Goal: Task Accomplishment & Management: Manage account settings

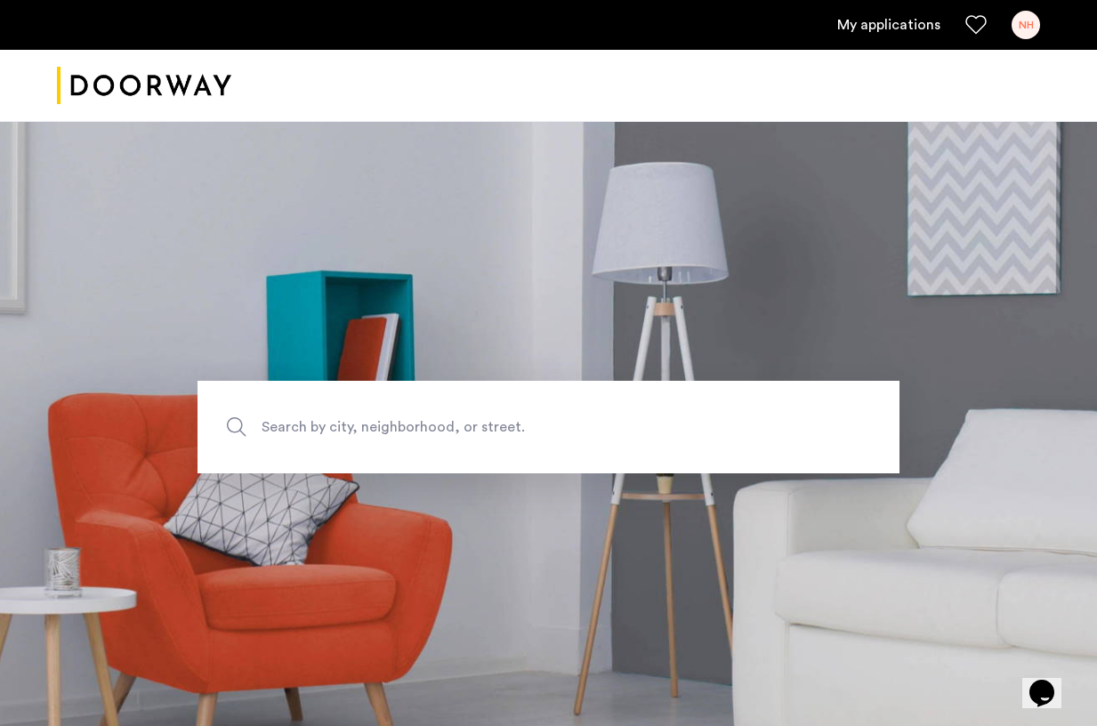
click at [1030, 24] on div "NH" at bounding box center [1025, 25] width 28 height 28
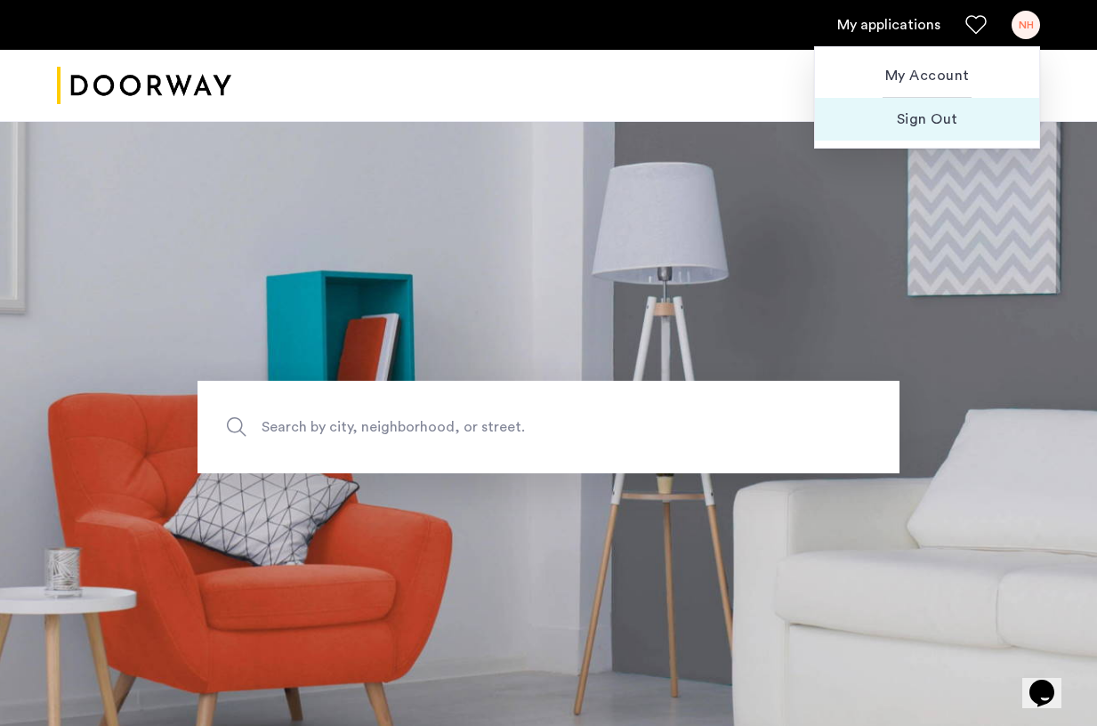
click at [910, 128] on span "Sign Out" at bounding box center [927, 119] width 196 height 21
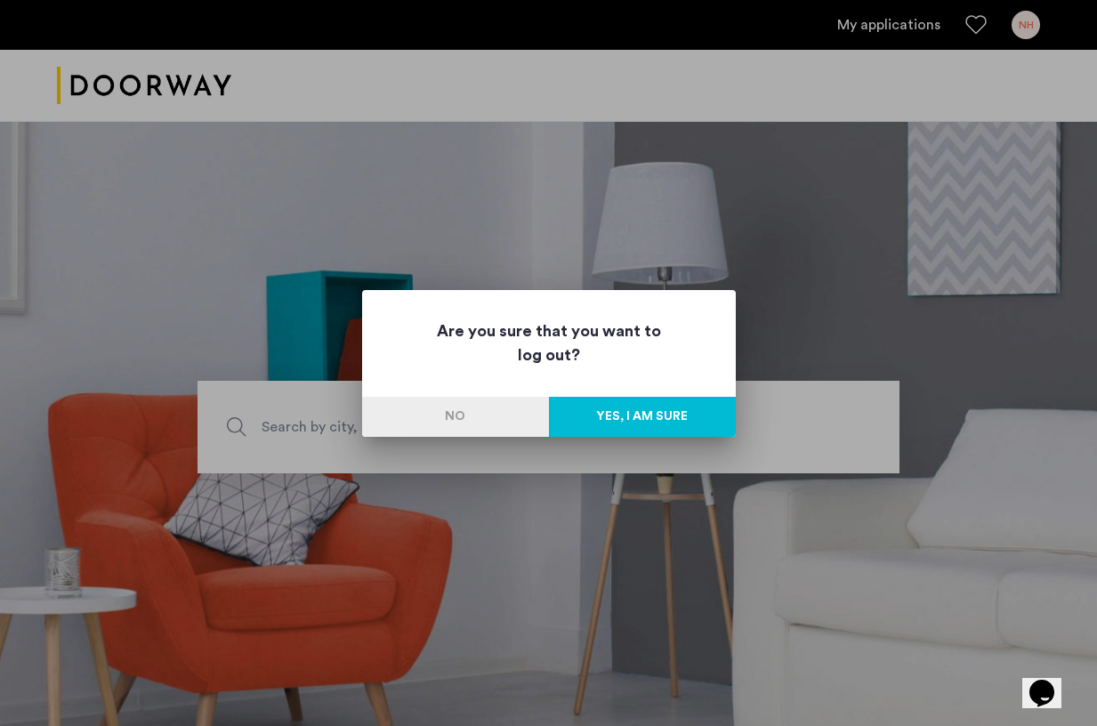
click at [671, 424] on button "Yes, I am sure" at bounding box center [642, 417] width 187 height 40
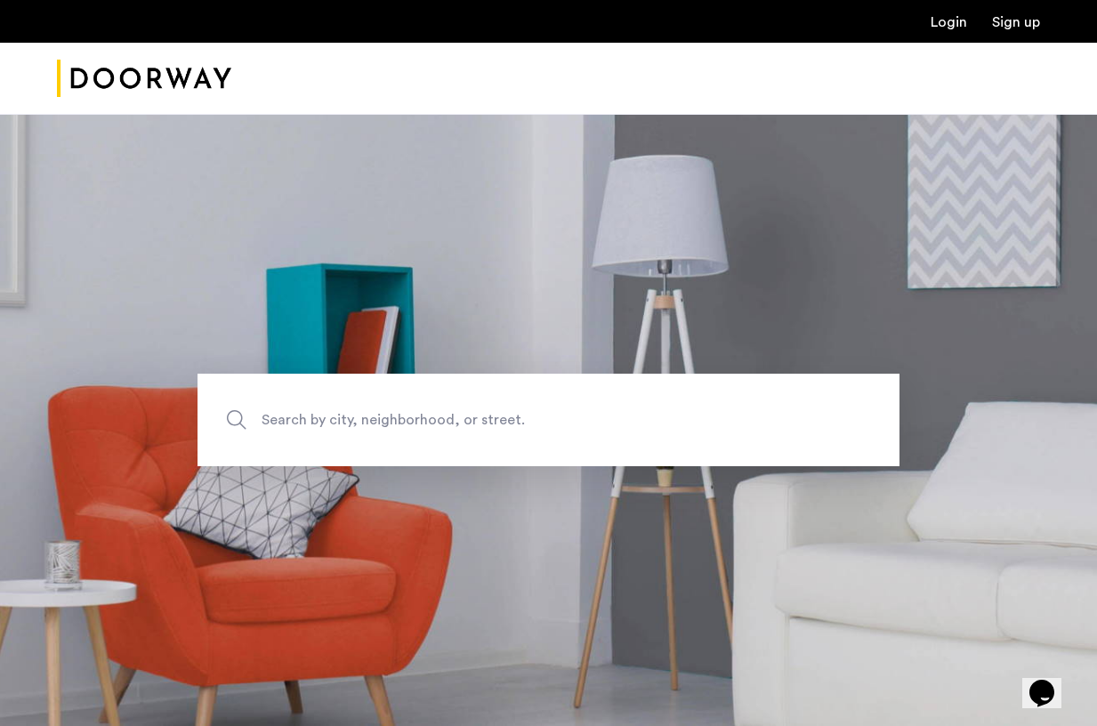
click at [938, 29] on link "Login" at bounding box center [948, 22] width 36 height 14
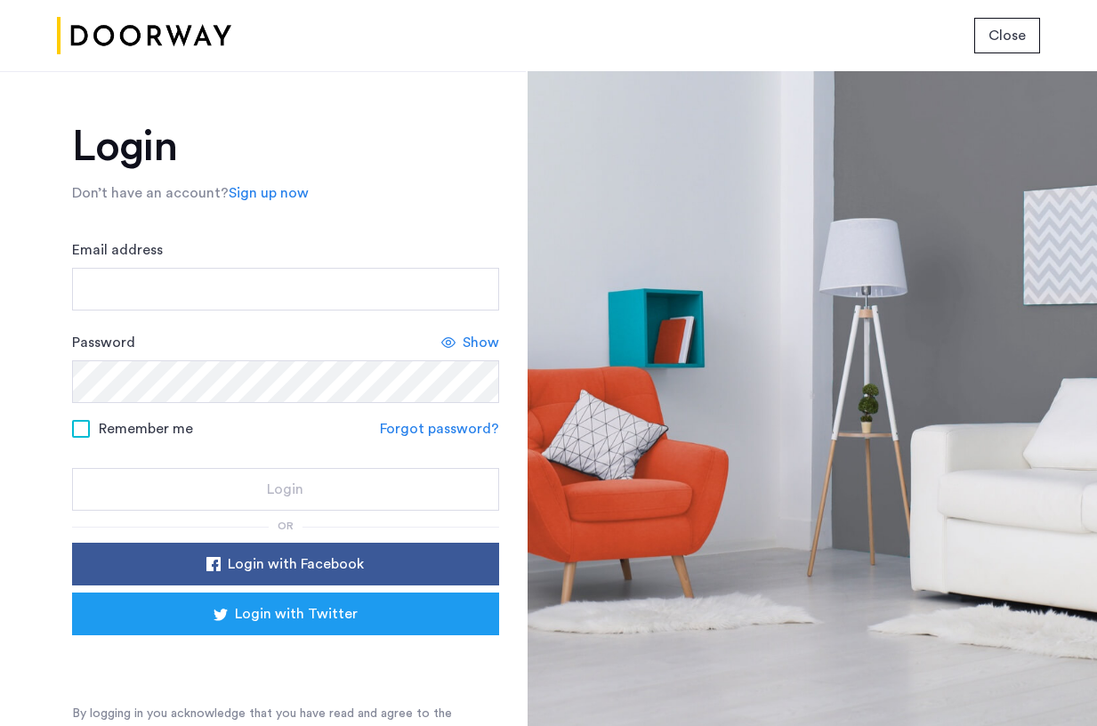
click at [246, 259] on div "Email address" at bounding box center [285, 274] width 427 height 71
click at [244, 278] on input "Email address" at bounding box center [285, 289] width 427 height 43
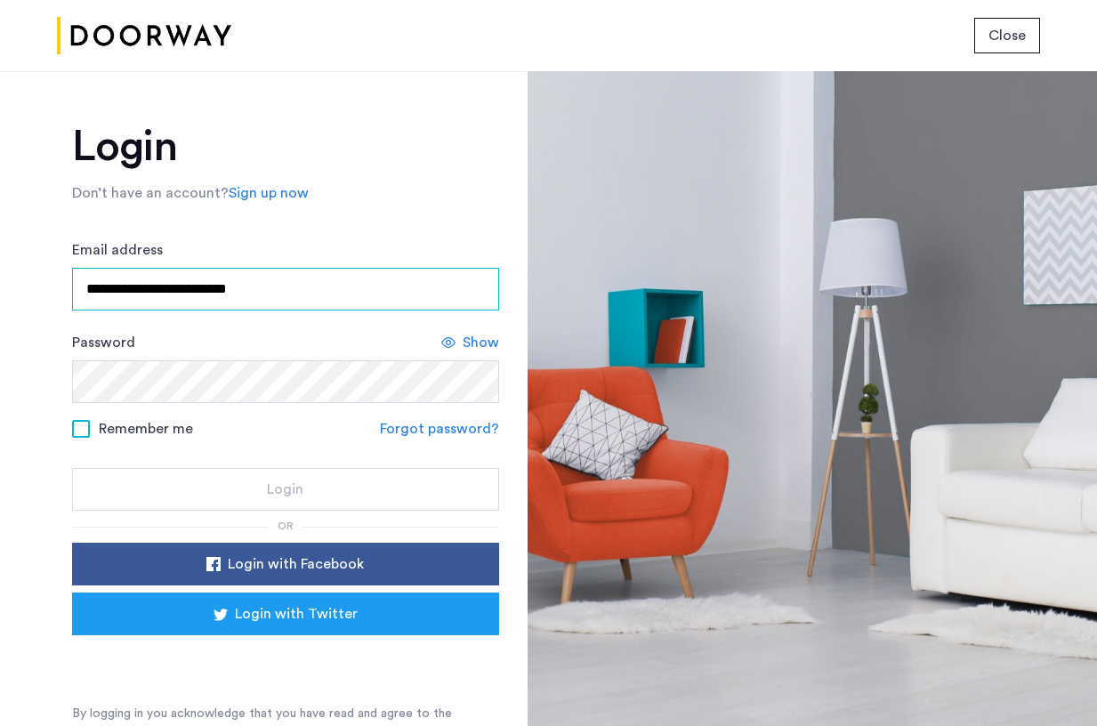
type input "**********"
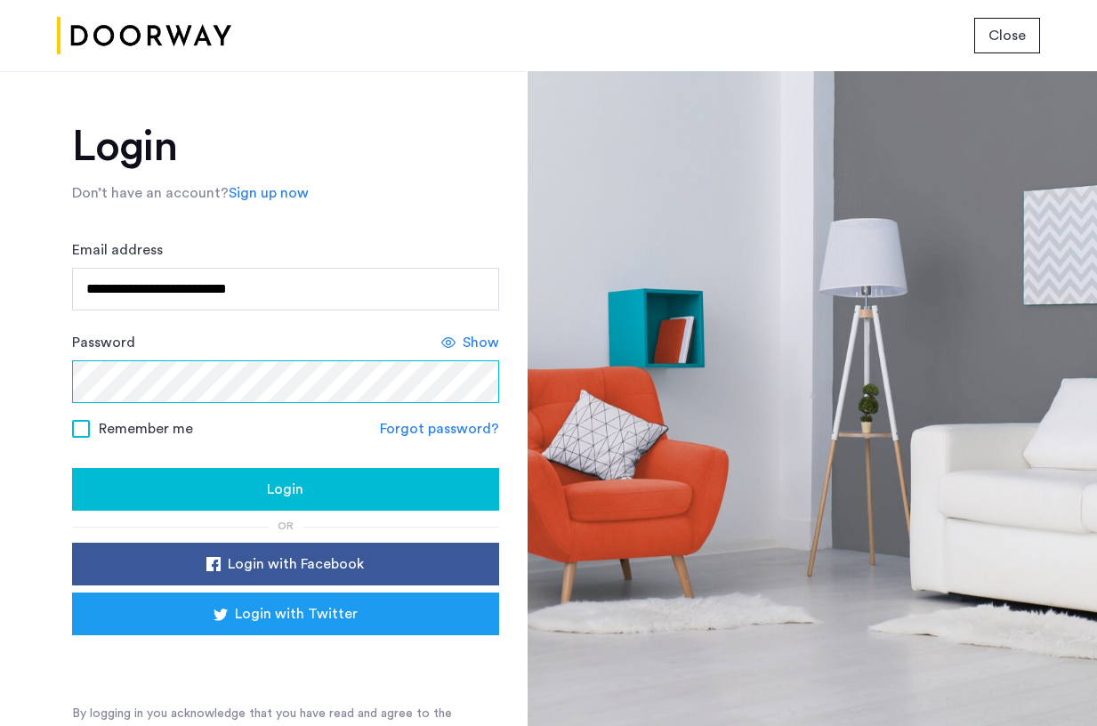
click at [72, 468] on button "Login" at bounding box center [285, 489] width 427 height 43
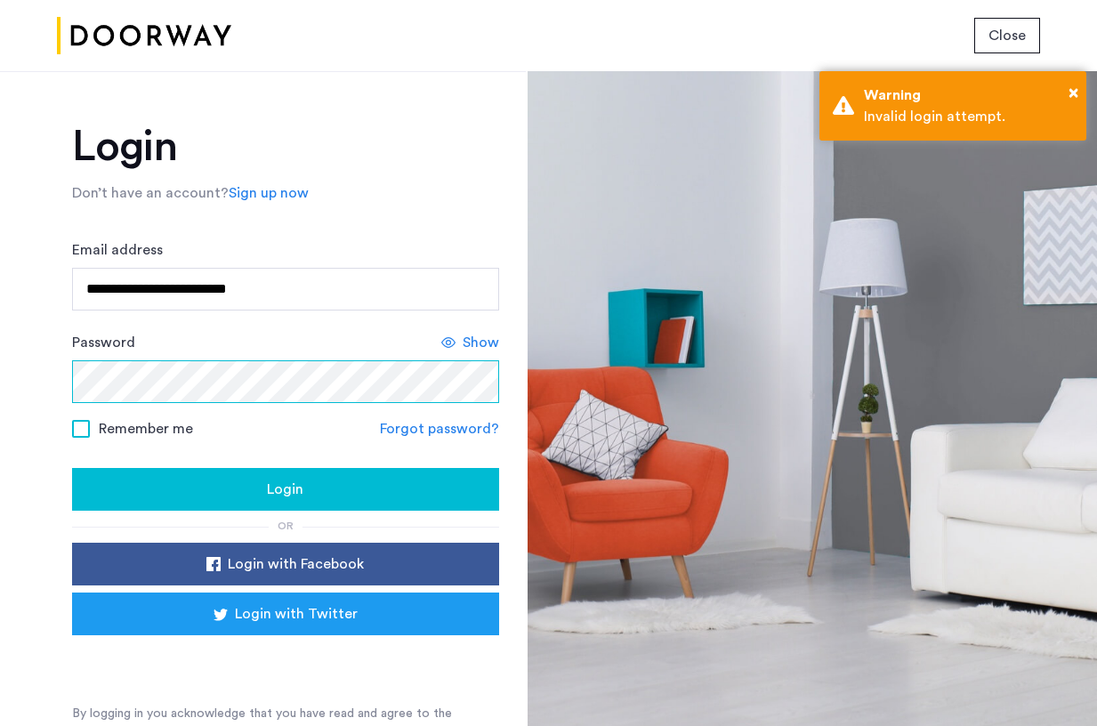
click at [72, 468] on button "Login" at bounding box center [285, 489] width 427 height 43
